Goal: Obtain resource: Obtain resource

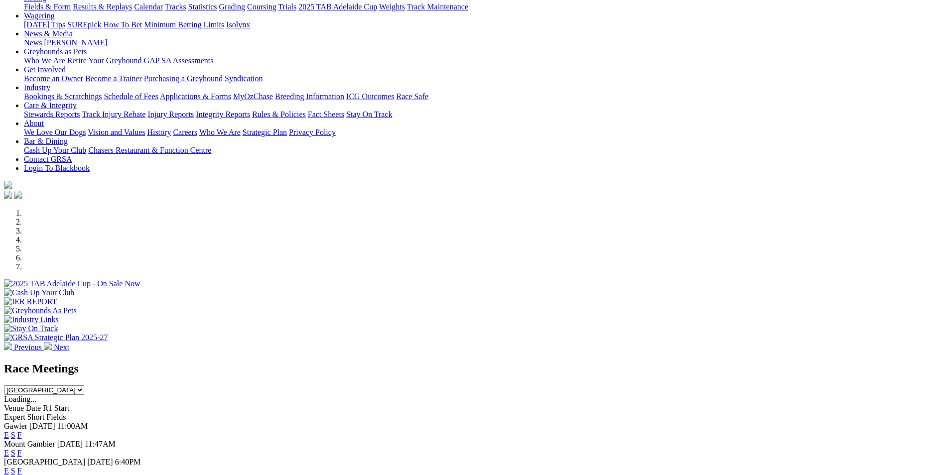
scroll to position [199, 0]
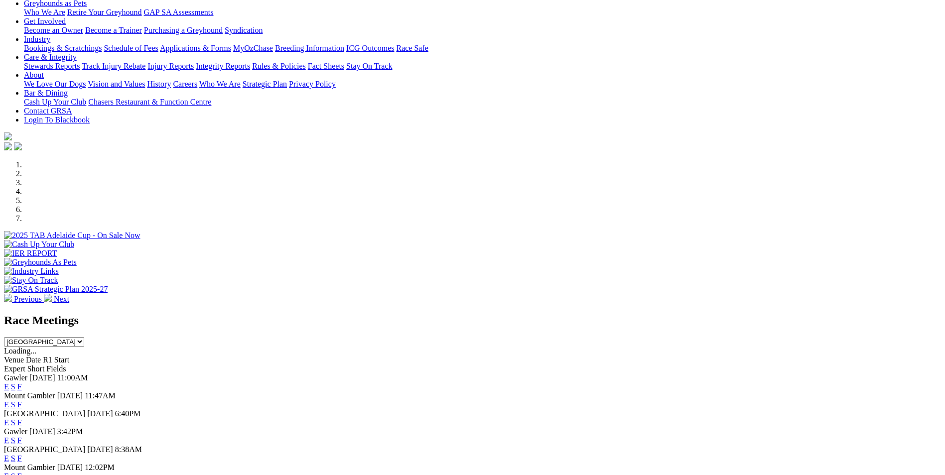
click at [9, 288] on link "E" at bounding box center [6, 387] width 5 height 8
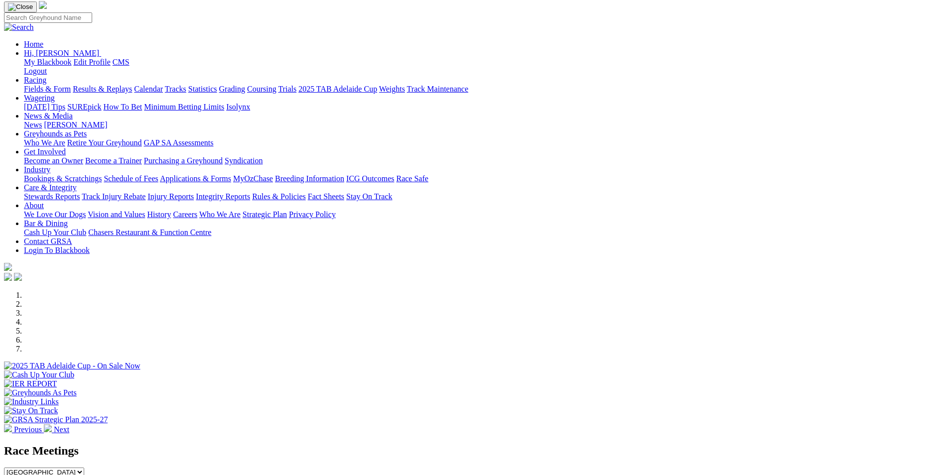
scroll to position [100, 0]
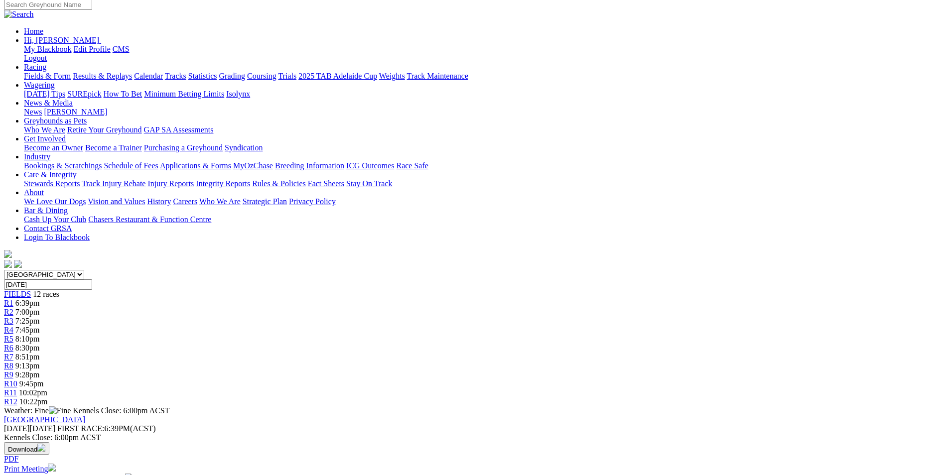
scroll to position [50, 0]
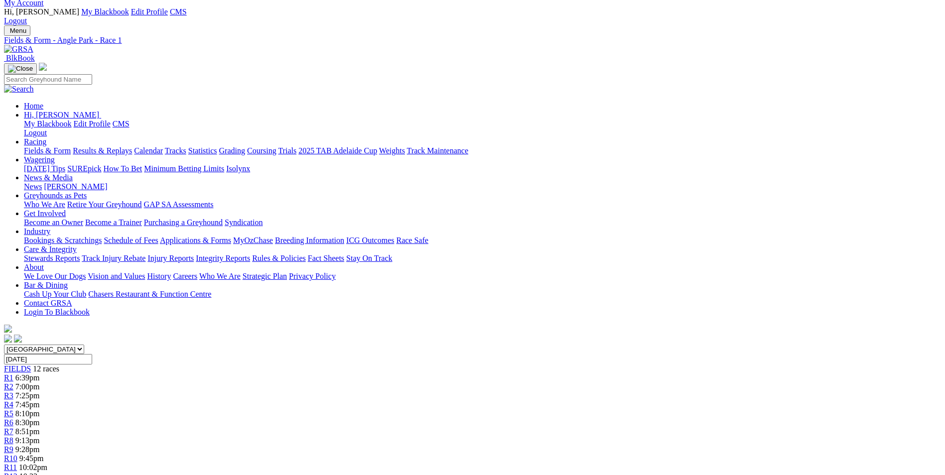
scroll to position [0, 0]
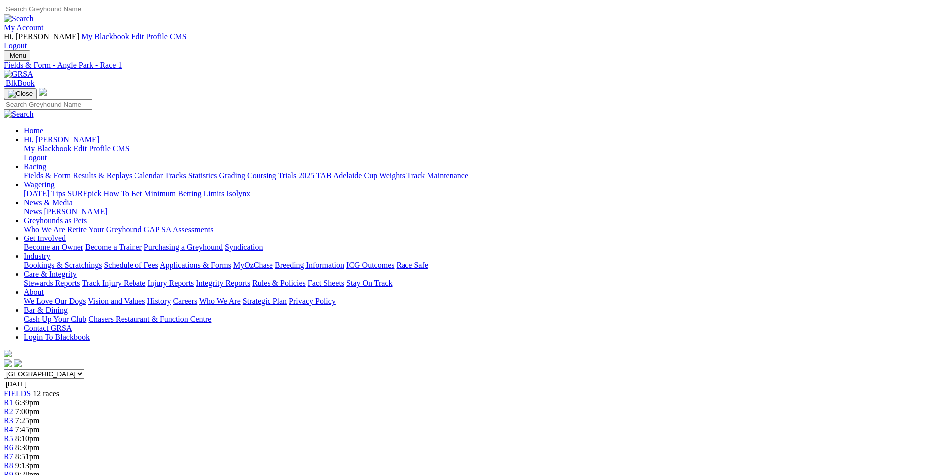
click at [33, 70] on img at bounding box center [18, 74] width 29 height 9
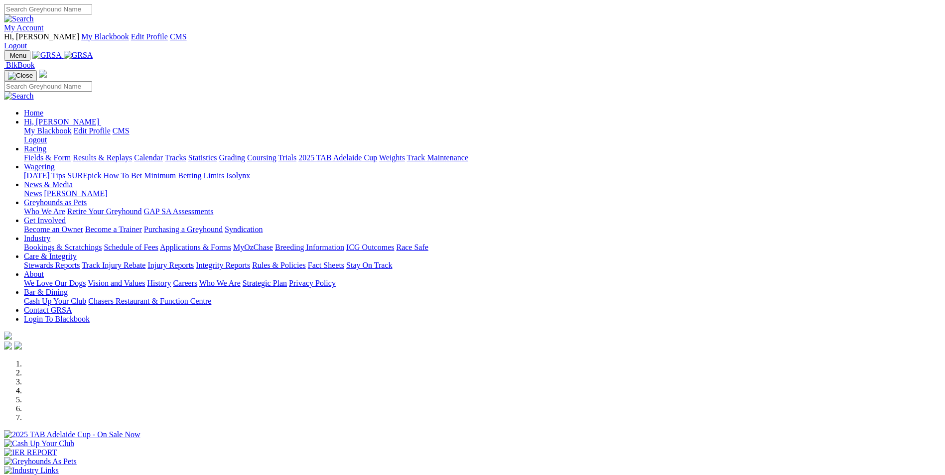
scroll to position [349, 0]
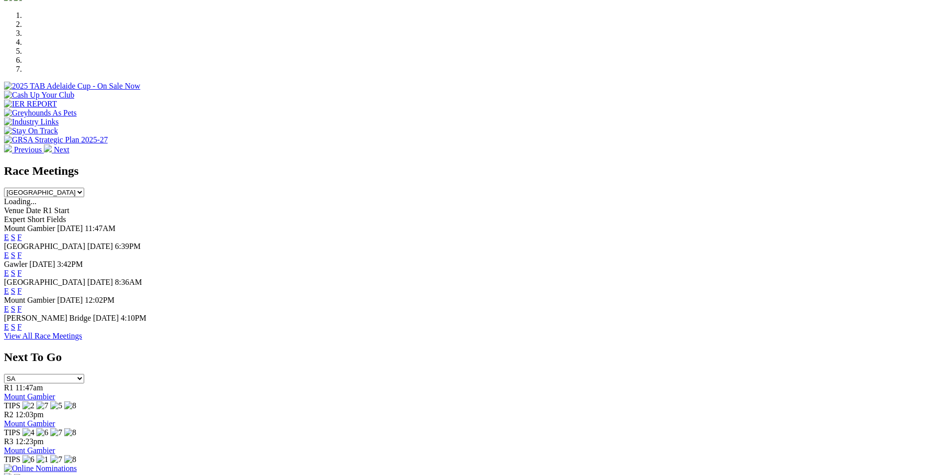
click at [9, 233] on link "E" at bounding box center [6, 237] width 5 height 8
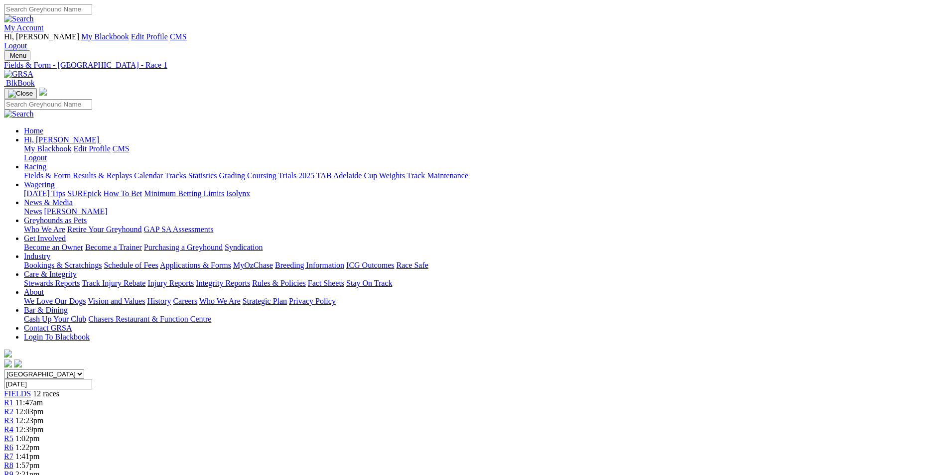
click at [33, 70] on img at bounding box center [18, 74] width 29 height 9
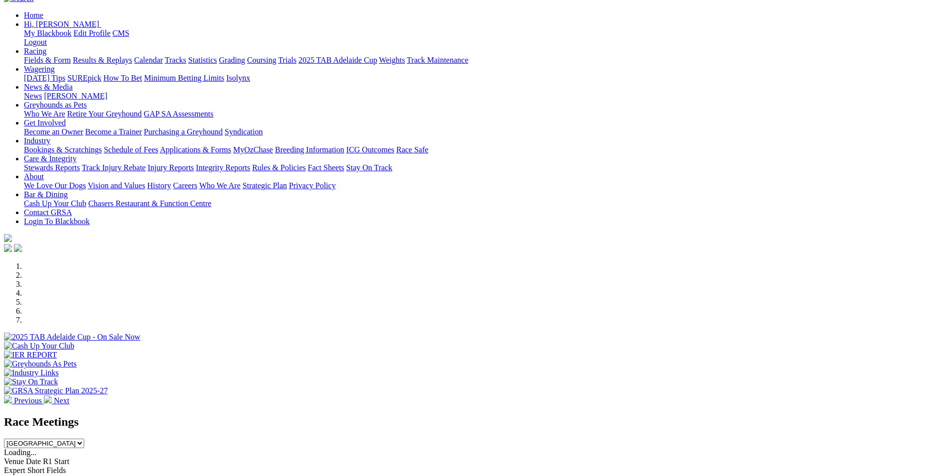
scroll to position [100, 0]
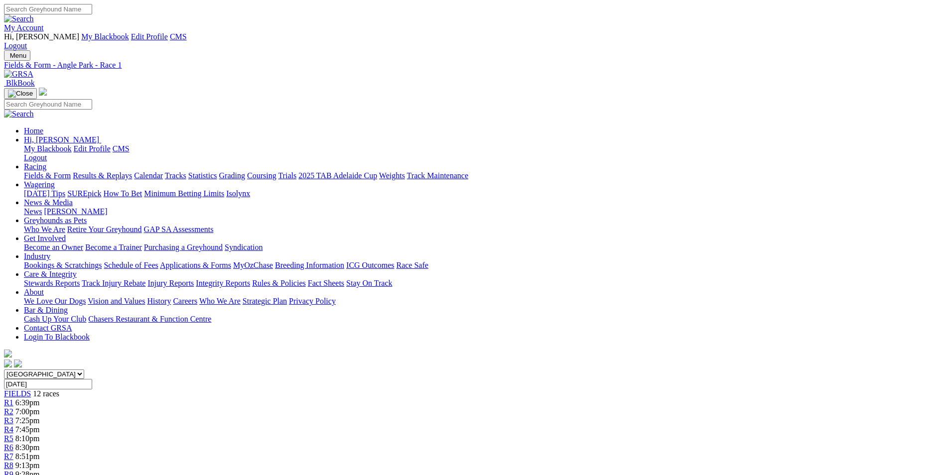
click at [33, 70] on img at bounding box center [18, 74] width 29 height 9
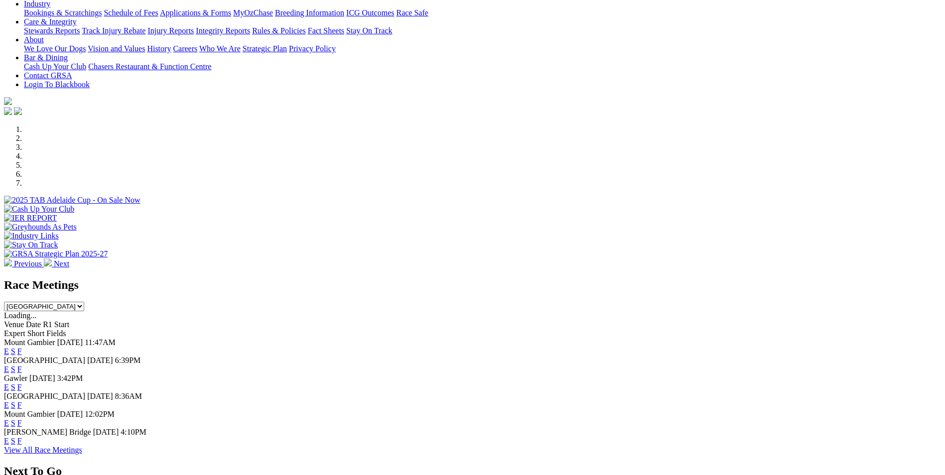
scroll to position [249, 0]
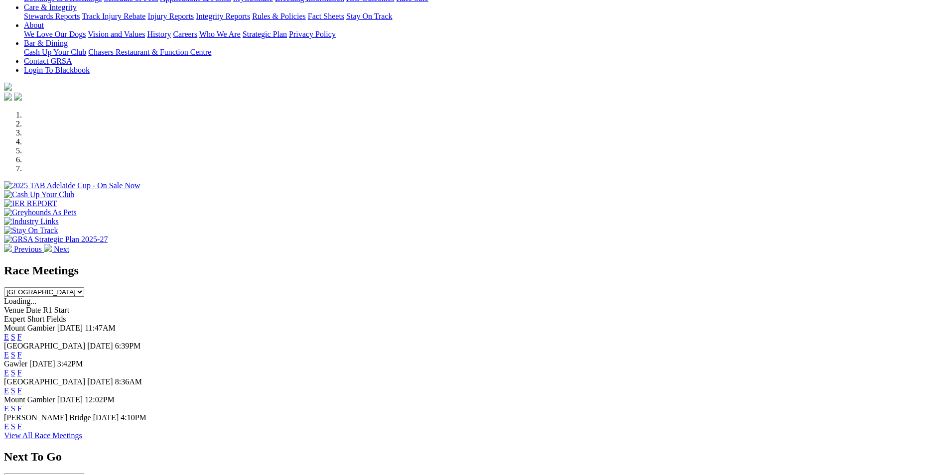
click at [9, 333] on link "E" at bounding box center [6, 337] width 5 height 8
